Goal: Information Seeking & Learning: Learn about a topic

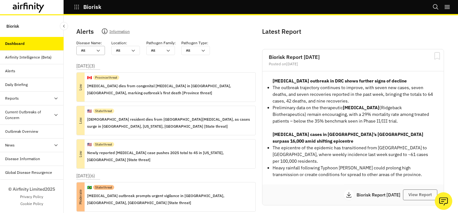
click at [96, 50] on icon at bounding box center [98, 50] width 5 height 5
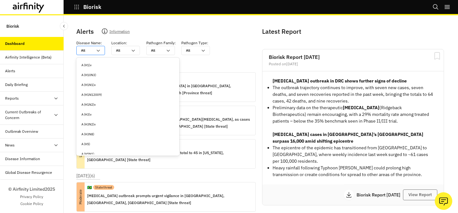
type input "c"
type input "ch"
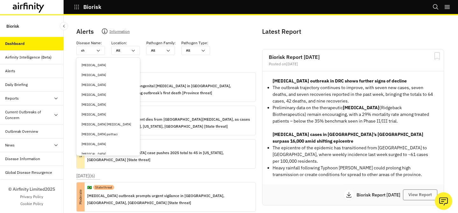
click at [90, 104] on div "[MEDICAL_DATA]" at bounding box center [107, 104] width 53 height 5
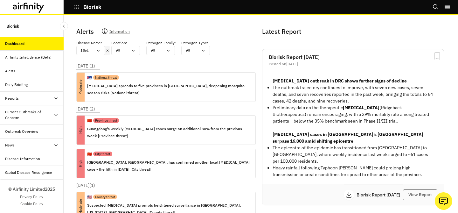
click at [153, 110] on div "[DATE] ( 2 ) High 🇨🇳 Province threat Guangdong's weekly [MEDICAL_DATA] cases su…" at bounding box center [168, 144] width 184 height 76
click at [153, 128] on p "Guangdong's weekly [MEDICAL_DATA] cases surge an additional 30% from the previo…" at bounding box center [168, 132] width 163 height 14
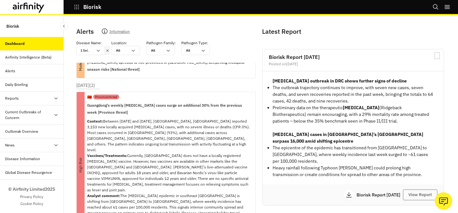
scroll to position [24, 0]
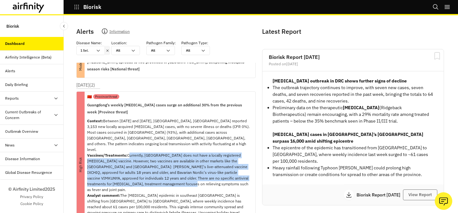
drag, startPoint x: 128, startPoint y: 149, endPoint x: 155, endPoint y: 177, distance: 38.7
click at [155, 177] on p "Context: Between [DATE] and [DATE], [GEOGRAPHIC_DATA], [GEOGRAPHIC_DATA] report…" at bounding box center [168, 175] width 163 height 114
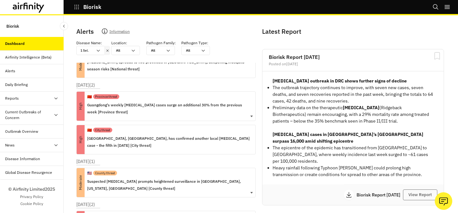
copy p "Currently, [GEOGRAPHIC_DATA] does not have a locally registered [MEDICAL_DATA] …"
click at [144, 132] on div "🇨🇳 City threat" at bounding box center [168, 130] width 163 height 10
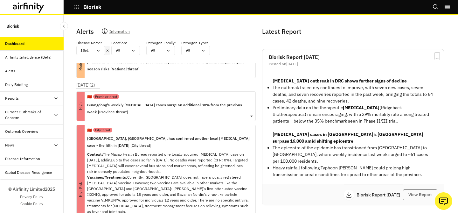
click at [132, 114] on p "Guangdong's weekly [MEDICAL_DATA] cases surge an additional 30% from the previo…" at bounding box center [168, 108] width 163 height 14
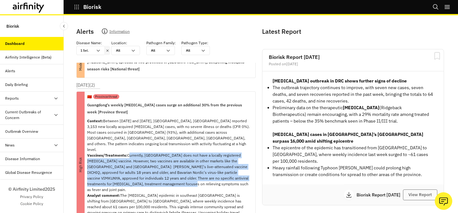
copy p "Currently, [GEOGRAPHIC_DATA] does not have a locally registered [MEDICAL_DATA] …"
drag, startPoint x: 128, startPoint y: 149, endPoint x: 153, endPoint y: 177, distance: 37.6
click at [153, 177] on p "Context: Between [DATE] and [DATE], [GEOGRAPHIC_DATA], [GEOGRAPHIC_DATA] report…" at bounding box center [168, 175] width 163 height 114
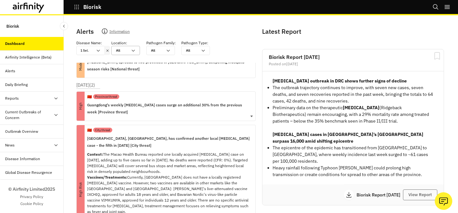
click at [126, 53] on div at bounding box center [121, 50] width 11 height 6
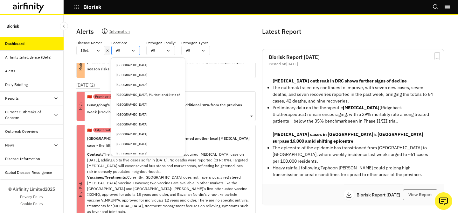
type input "h"
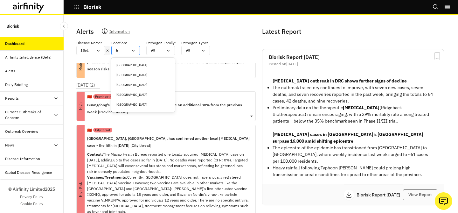
type input "ho"
type input "hon"
type input "hong"
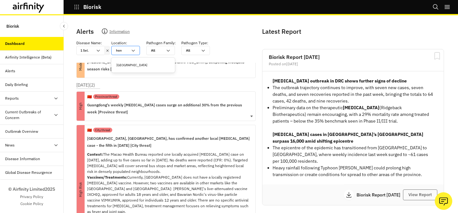
type input "hong"
click at [125, 64] on div "[GEOGRAPHIC_DATA]" at bounding box center [142, 65] width 53 height 5
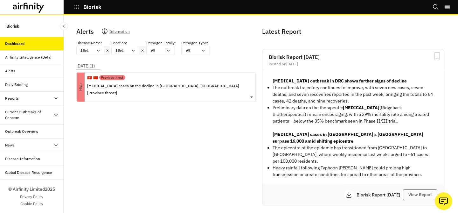
click at [130, 84] on p "[MEDICAL_DATA] cases on the decline in [GEOGRAPHIC_DATA], [GEOGRAPHIC_DATA] [Pr…" at bounding box center [168, 89] width 163 height 14
